Goal: Check status: Check status

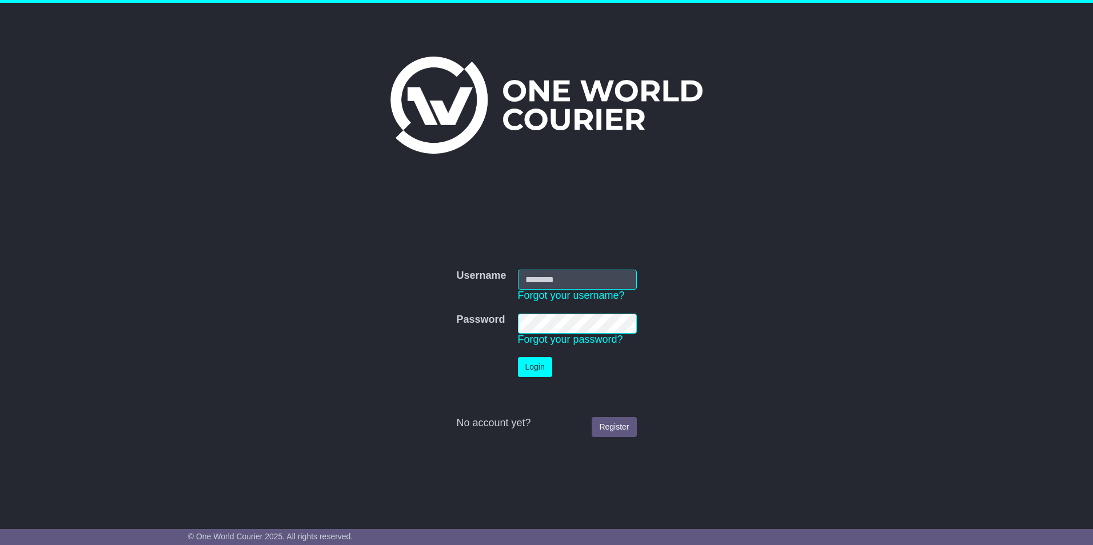
type input "**********"
click at [538, 367] on button "Login" at bounding box center [535, 367] width 34 height 20
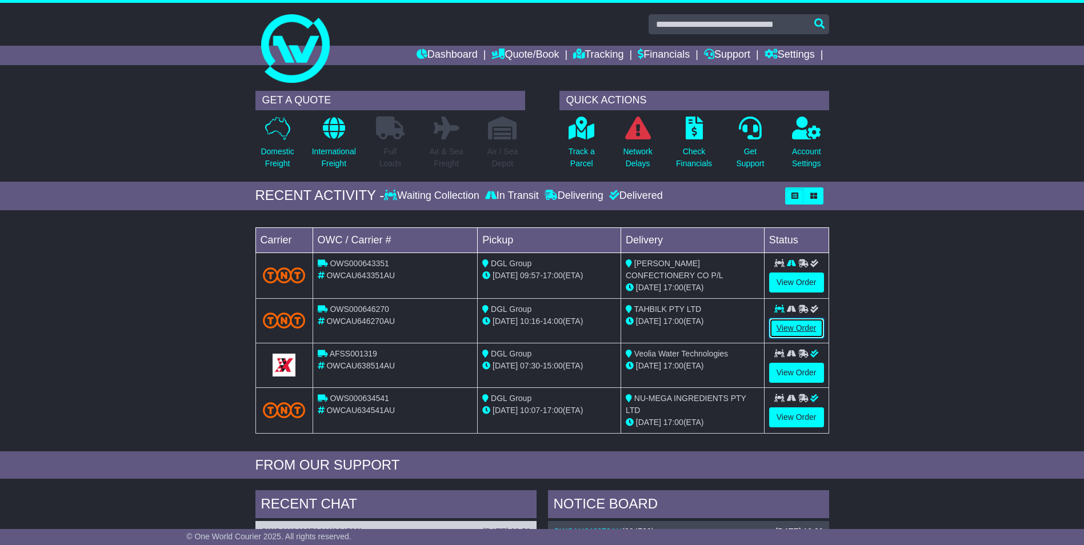
click at [795, 330] on link "View Order" at bounding box center [796, 328] width 55 height 20
